Goal: Contribute content

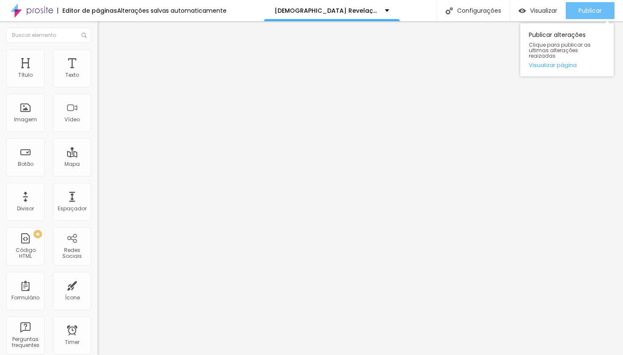
click at [591, 11] on span "Publicar" at bounding box center [590, 10] width 23 height 7
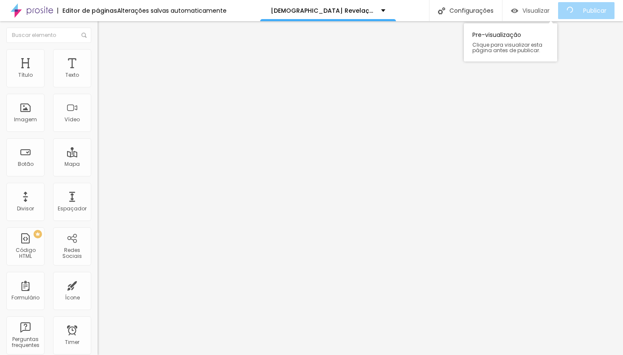
click at [539, 10] on span "Visualizar" at bounding box center [536, 10] width 27 height 7
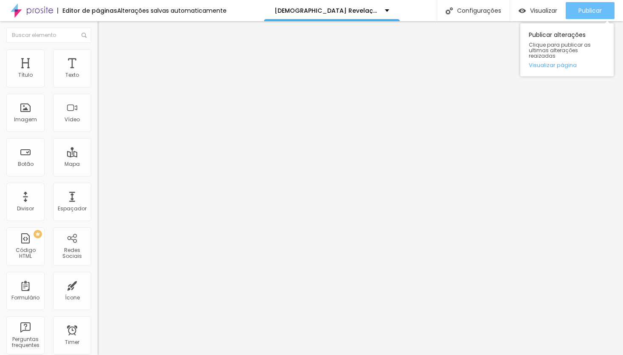
click at [598, 12] on span "Publicar" at bounding box center [590, 10] width 23 height 7
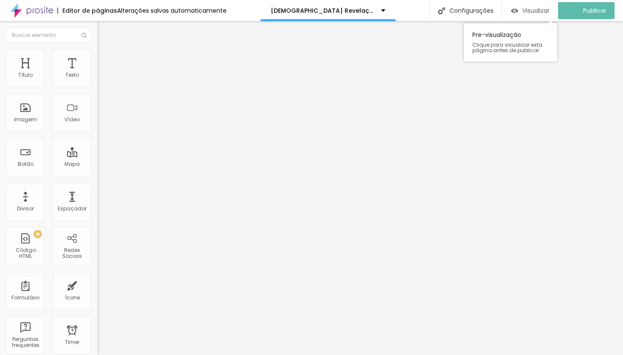
click at [541, 10] on span "Visualizar" at bounding box center [536, 10] width 27 height 7
click at [537, 10] on span "Visualizar" at bounding box center [543, 10] width 27 height 7
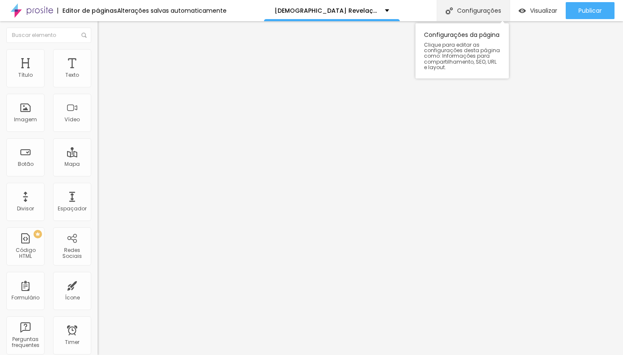
click at [480, 10] on div "Configurações" at bounding box center [473, 10] width 73 height 21
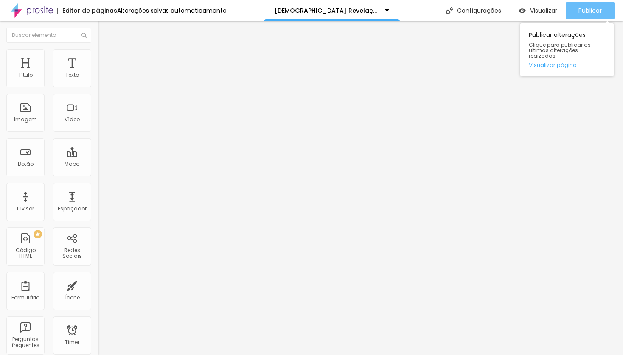
click at [587, 12] on span "Publicar" at bounding box center [590, 10] width 23 height 7
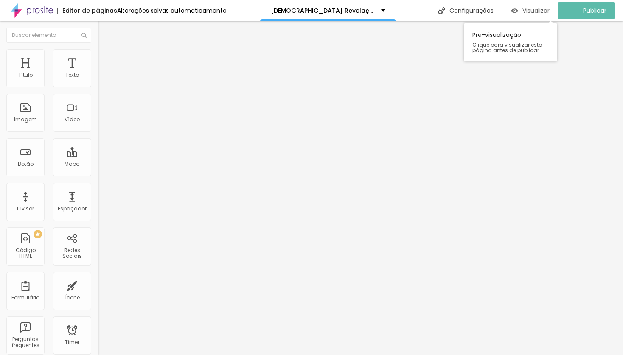
click at [534, 10] on span "Visualizar" at bounding box center [536, 10] width 27 height 7
